Goal: Information Seeking & Learning: Learn about a topic

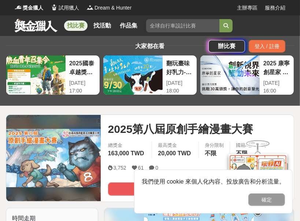
click at [299, 29] on div "找比賽 找活動 作品集 自然 健康生活 美術班資格 繪畫 高中 跑起來 辦比賽 登入 / 註冊" at bounding box center [150, 35] width 300 height 41
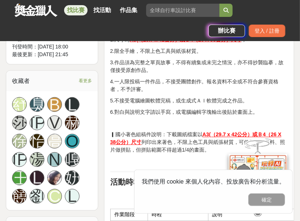
scroll to position [643, 0]
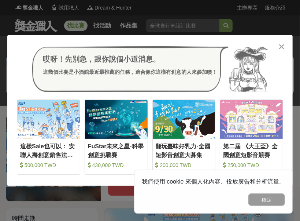
click at [280, 50] on div "哎呀！先別急，跟你說個小道消息。 這幾個比賽是小酒館最近最推薦的任務，適合像你這樣有創意的人來參加噢！" at bounding box center [150, 69] width 264 height 46
click at [284, 46] on icon at bounding box center [283, 46] width 6 height 7
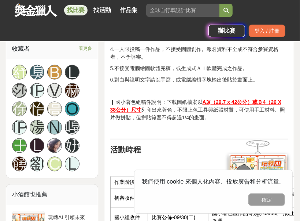
scroll to position [613, 0]
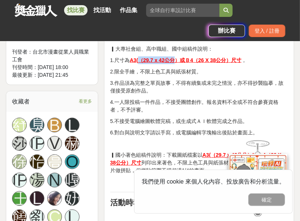
drag, startPoint x: 139, startPoint y: 59, endPoint x: 172, endPoint y: 58, distance: 33.1
click at [172, 58] on u "A3(（29.7 x 42公分）或Ｂ4（26 X 38公分）尺寸" at bounding box center [186, 60] width 112 height 6
copy u "（29.7 x 42公分"
